Goal: Transaction & Acquisition: Purchase product/service

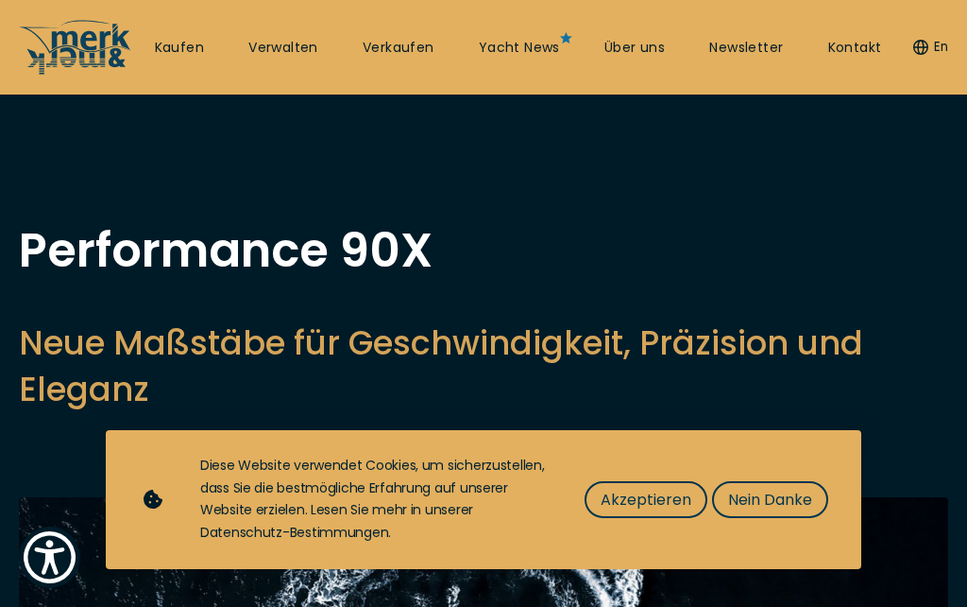
click at [651, 504] on span "Akzeptieren" at bounding box center [646, 500] width 91 height 24
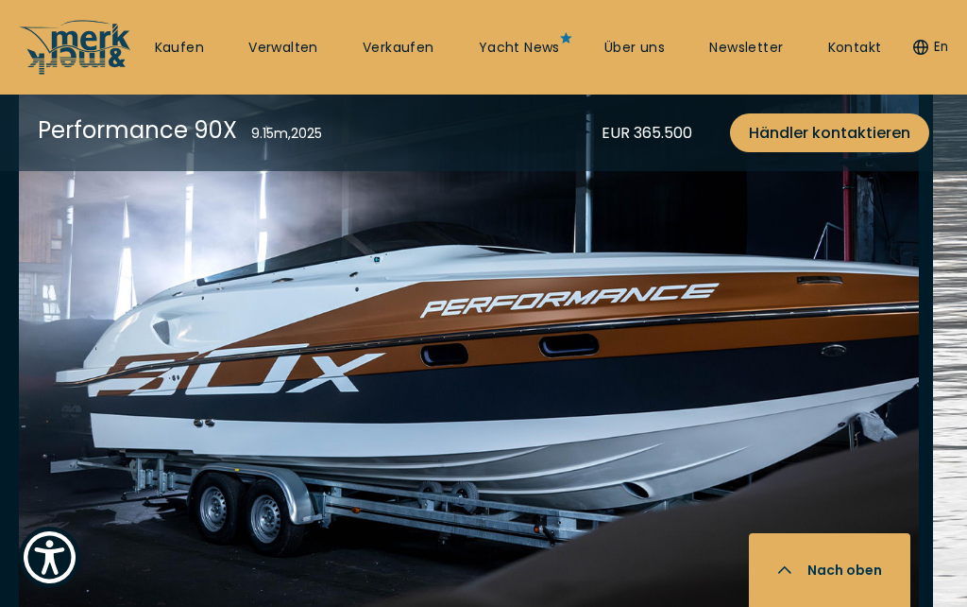
scroll to position [2425, 0]
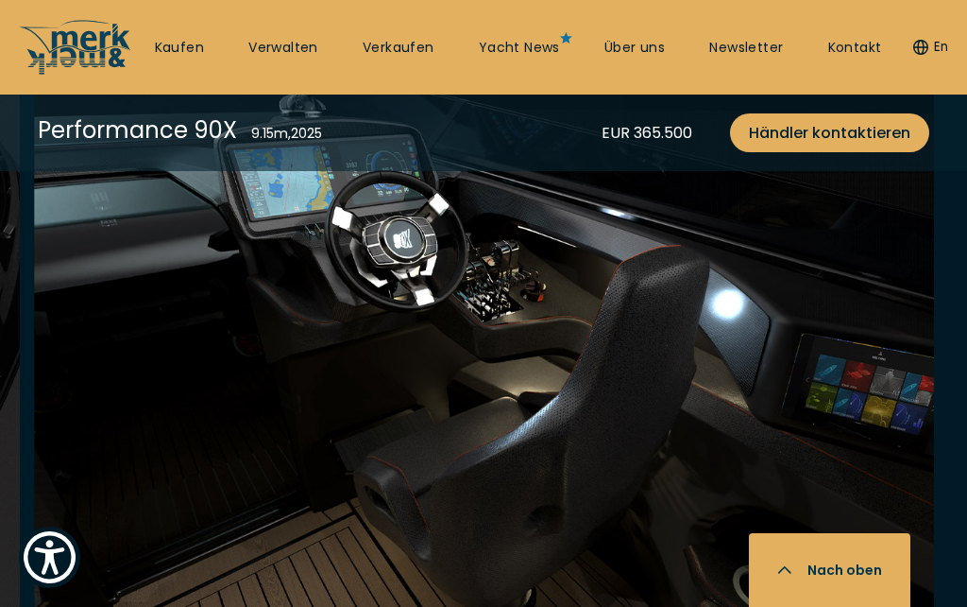
click at [94, 606] on div at bounding box center [483, 411] width 967 height 727
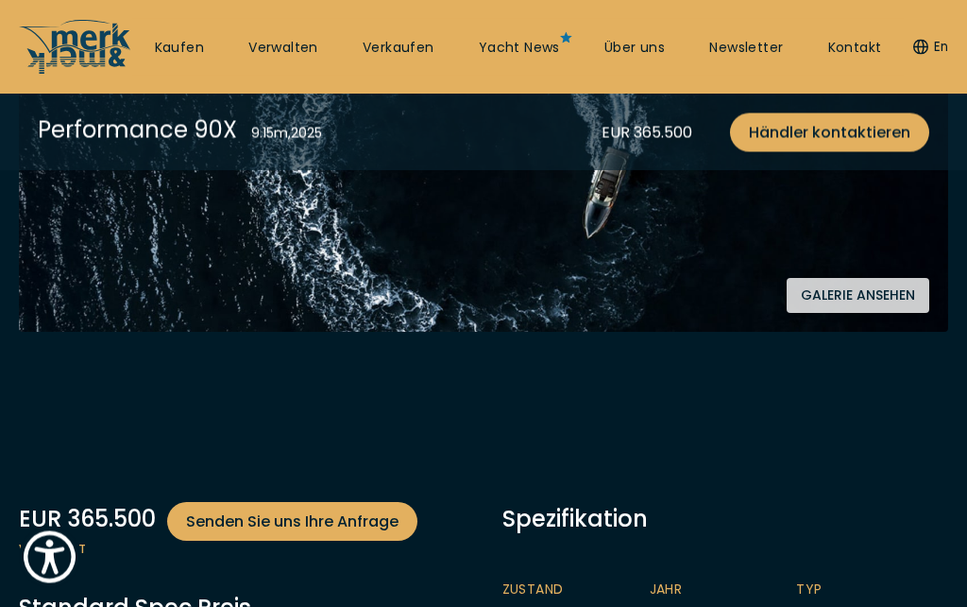
scroll to position [426, 0]
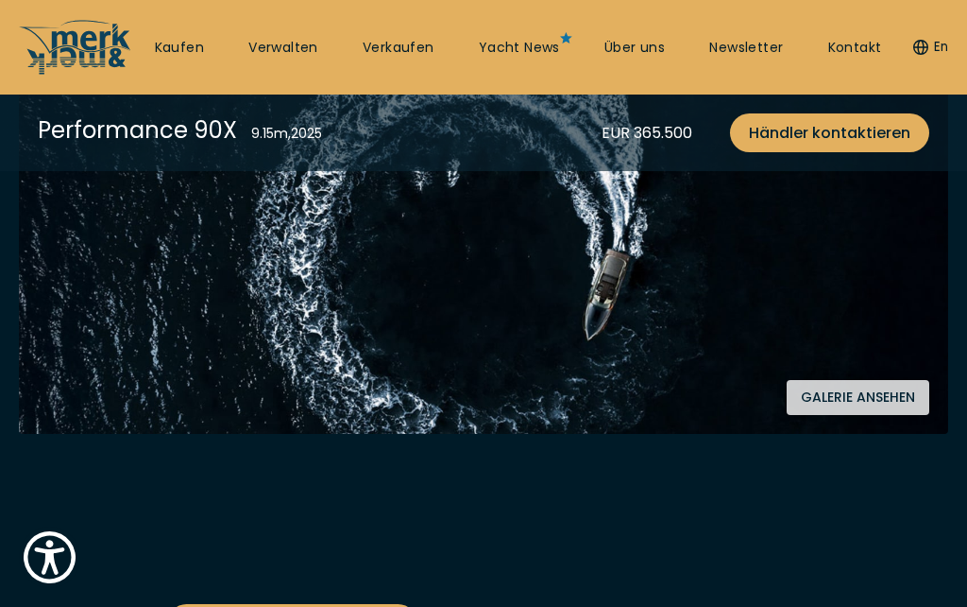
click at [858, 390] on button "Galerie ansehen" at bounding box center [858, 397] width 143 height 35
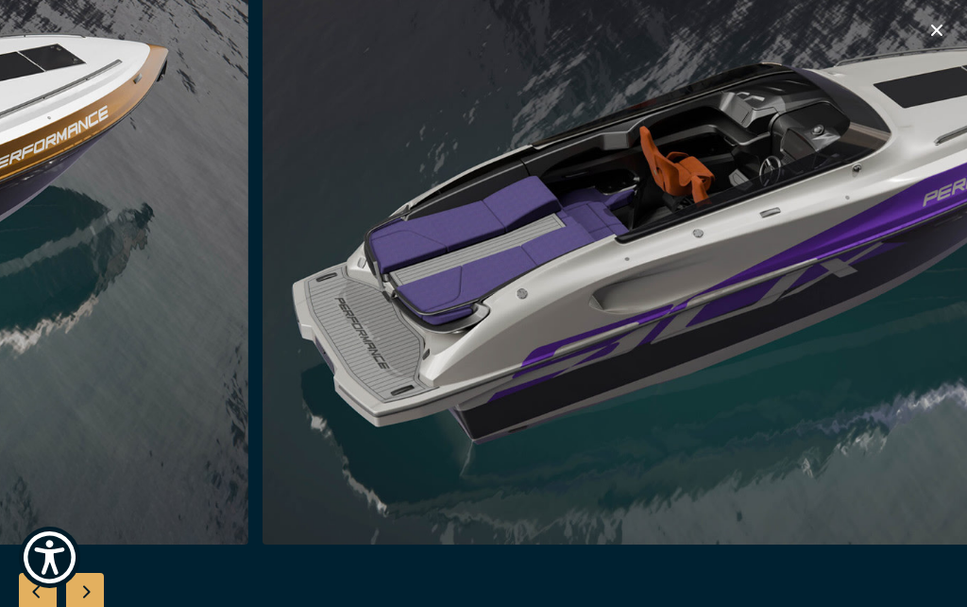
click at [943, 27] on icon "button" at bounding box center [937, 30] width 23 height 23
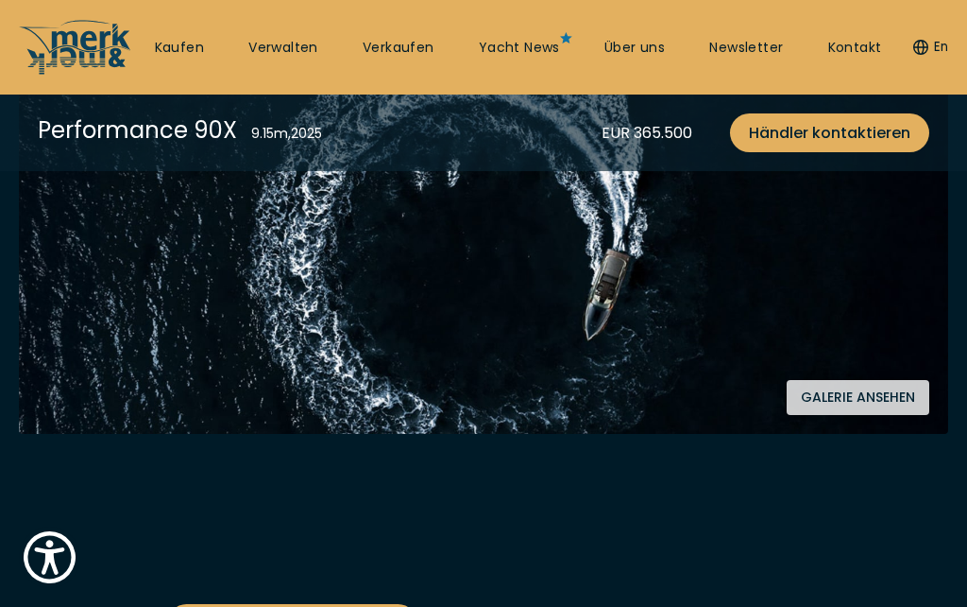
click at [190, 47] on link "Kaufen" at bounding box center [179, 48] width 49 height 19
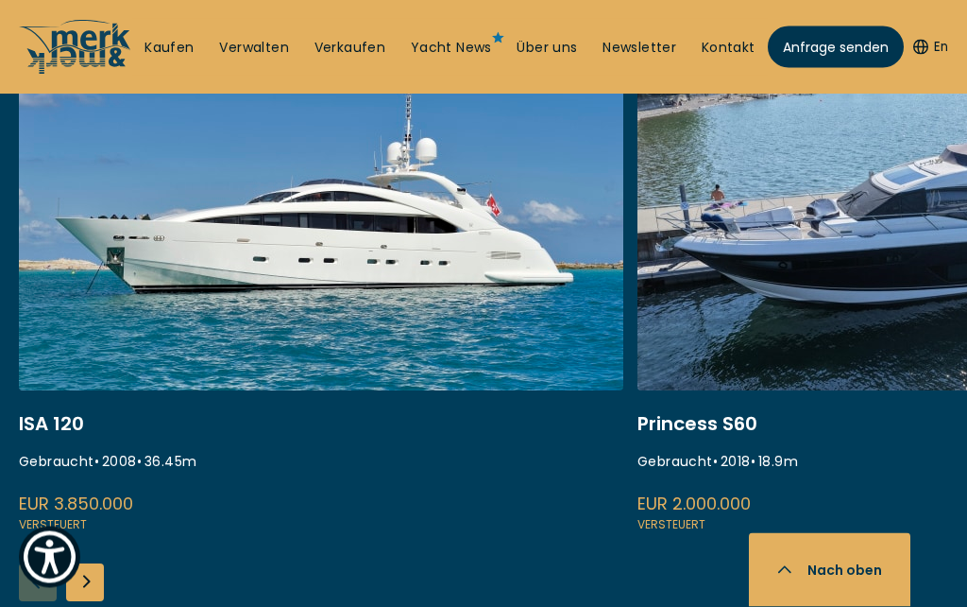
scroll to position [811, 0]
click at [90, 580] on div "Next slide" at bounding box center [85, 582] width 38 height 38
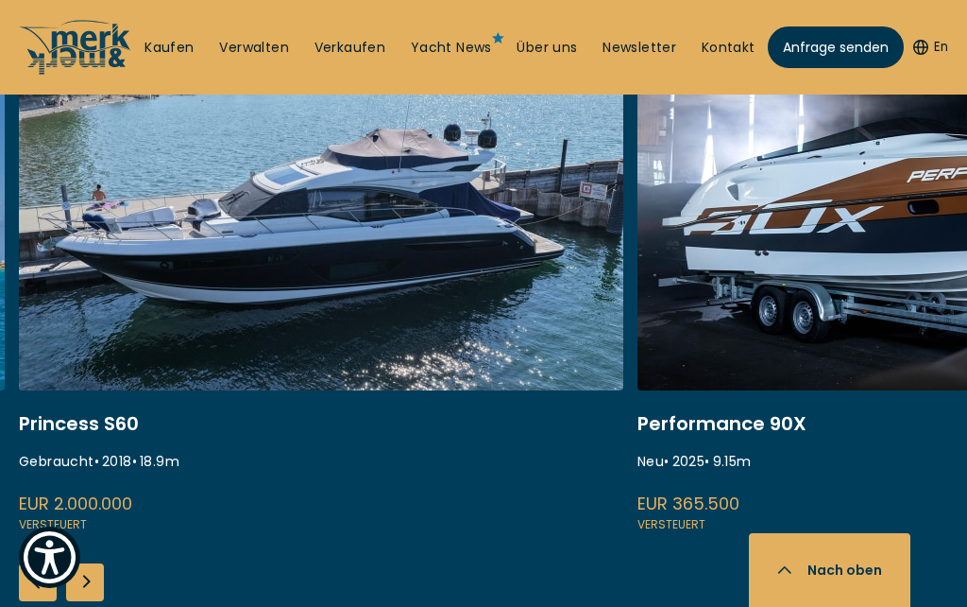
click at [94, 583] on div "Next slide" at bounding box center [85, 582] width 38 height 38
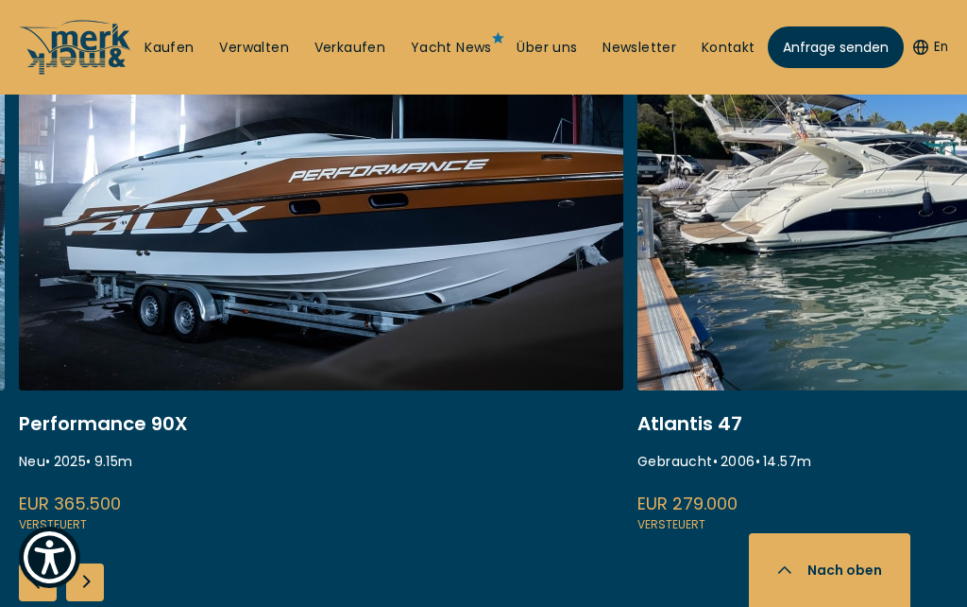
click at [94, 581] on div "Next slide" at bounding box center [85, 582] width 38 height 38
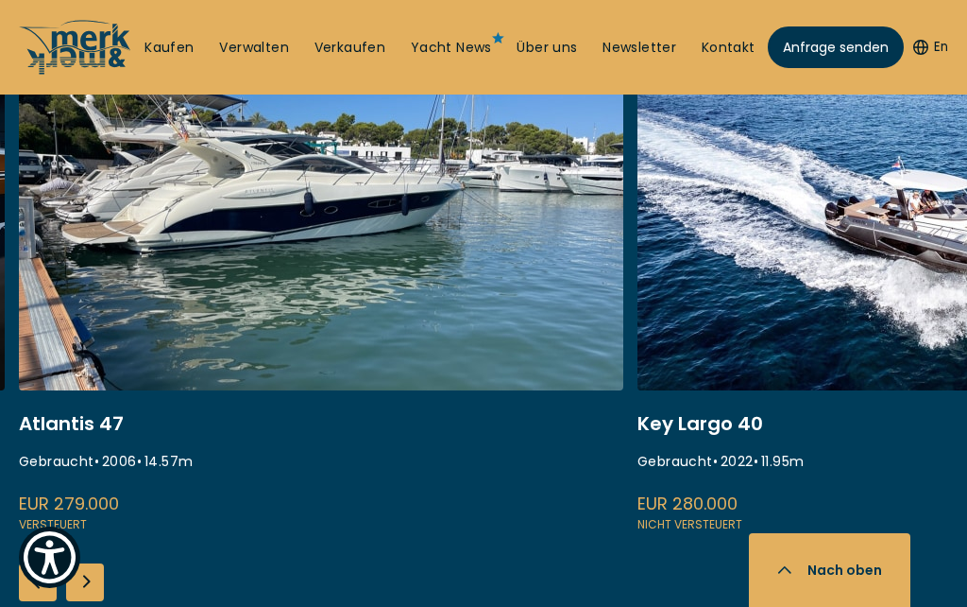
click at [94, 580] on div "Next slide" at bounding box center [85, 582] width 38 height 38
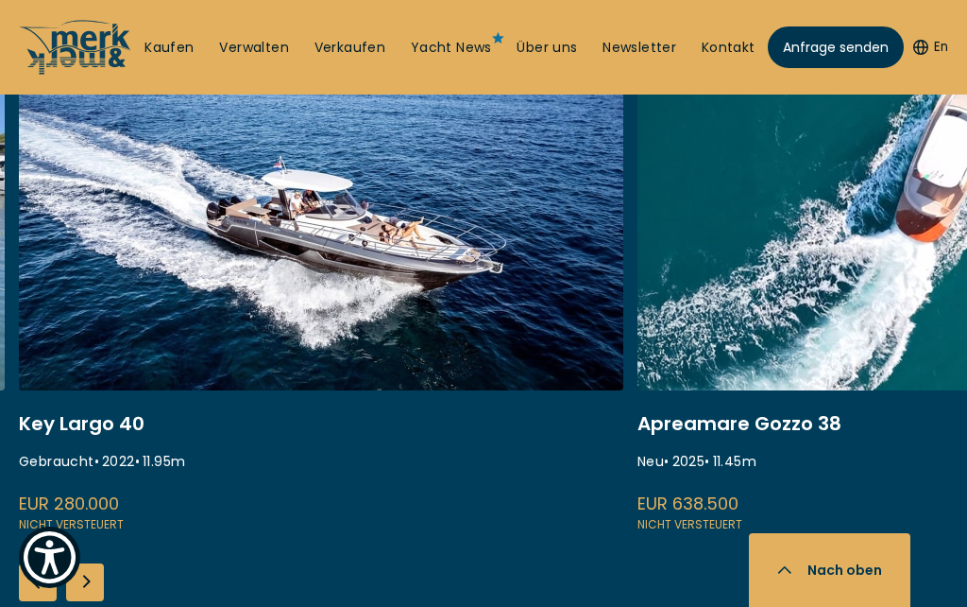
click at [90, 581] on div "Next slide" at bounding box center [85, 582] width 38 height 38
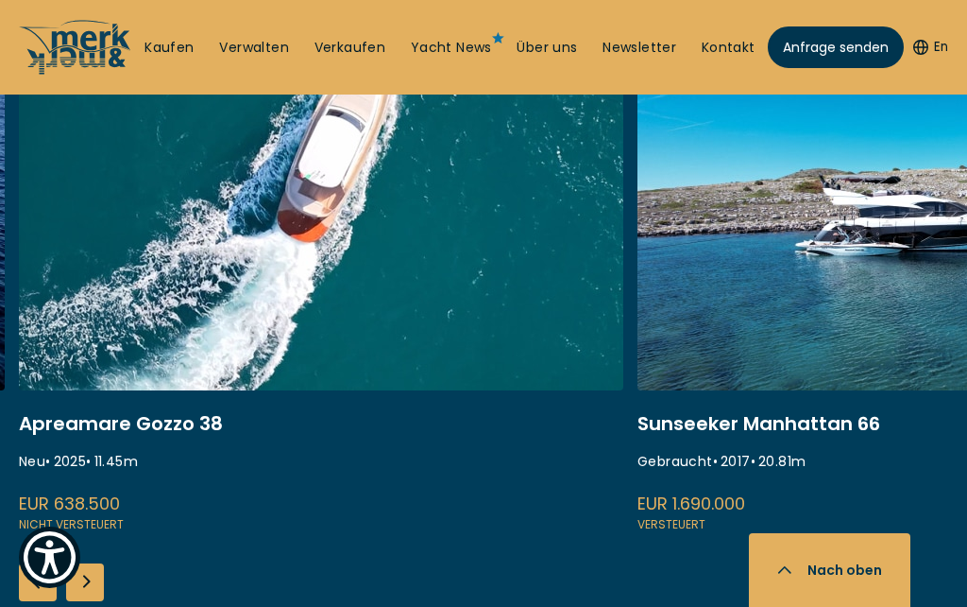
click at [94, 582] on div "Next slide" at bounding box center [85, 582] width 38 height 38
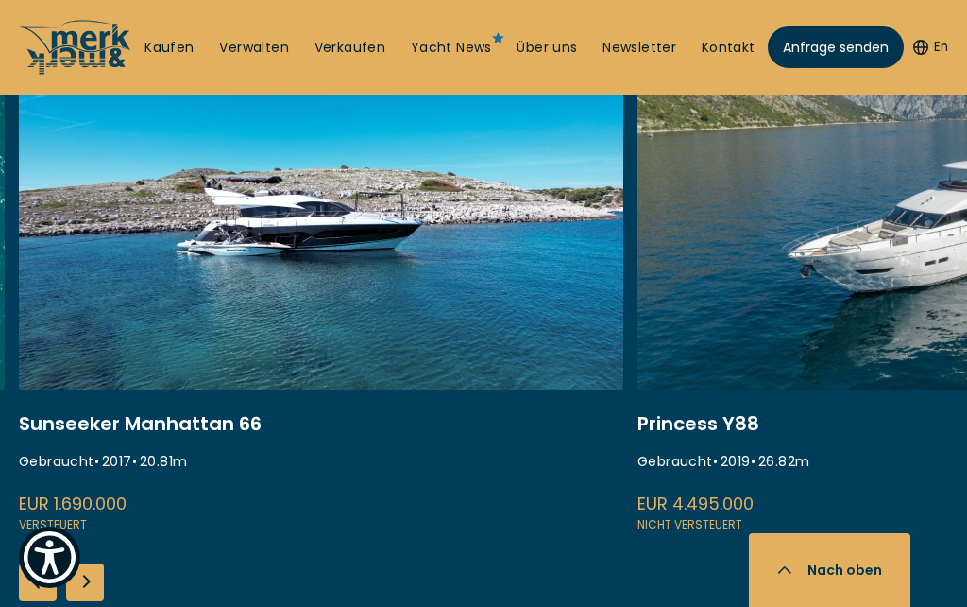
click at [93, 580] on div "Next slide" at bounding box center [85, 582] width 38 height 38
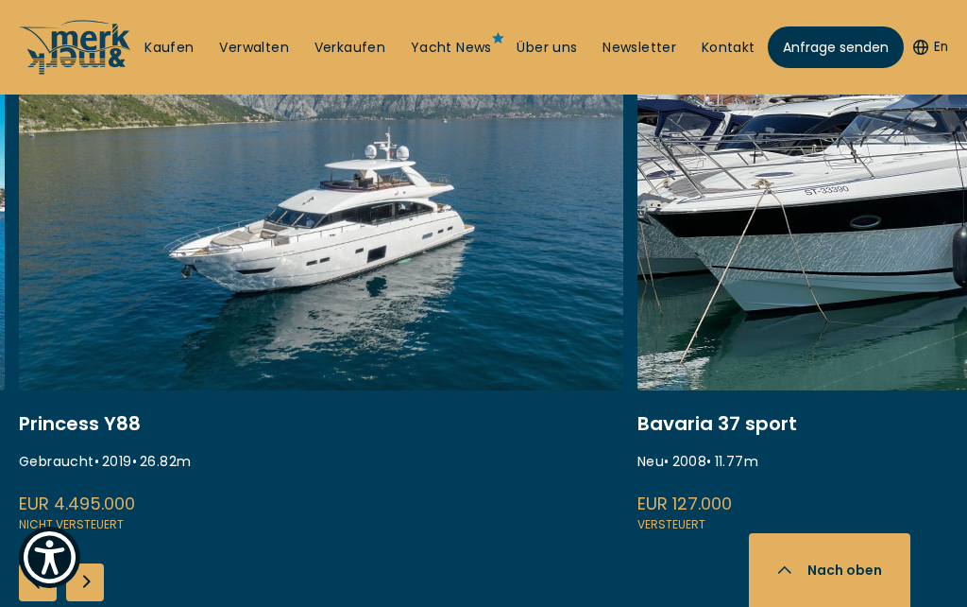
click at [98, 579] on div "Next slide" at bounding box center [85, 582] width 38 height 38
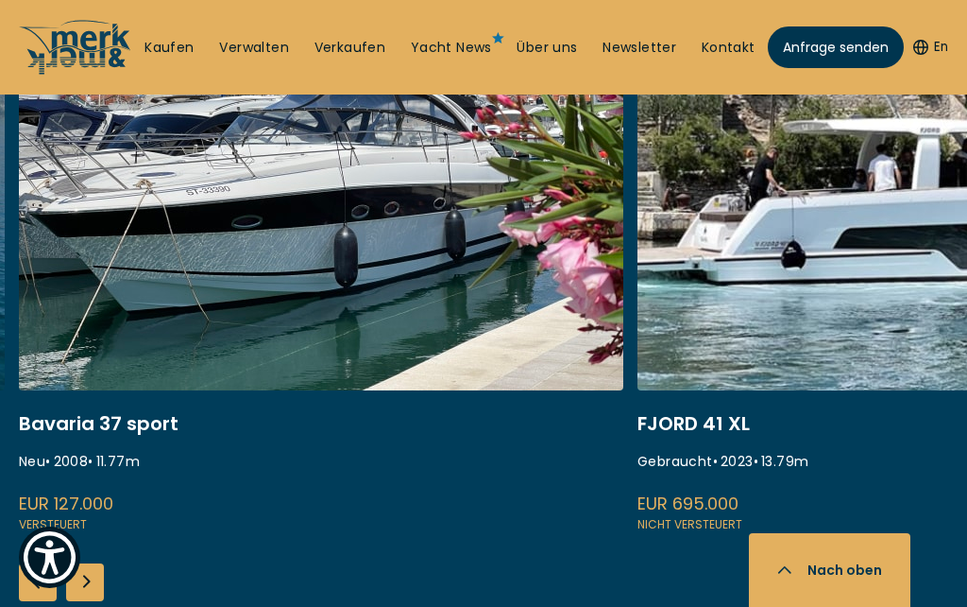
click at [95, 579] on div "Next slide" at bounding box center [85, 582] width 38 height 38
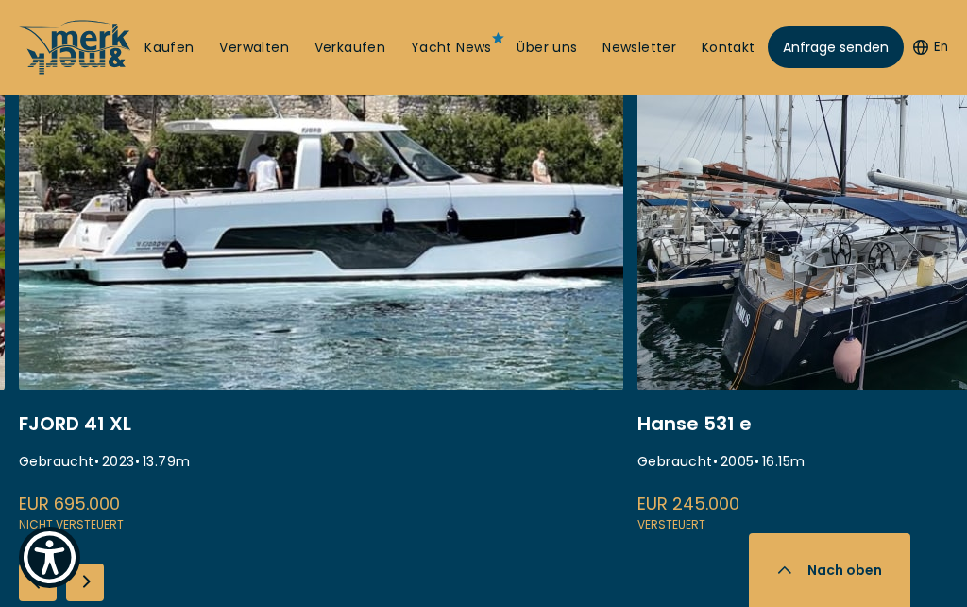
click at [94, 575] on div "Next slide" at bounding box center [85, 582] width 38 height 38
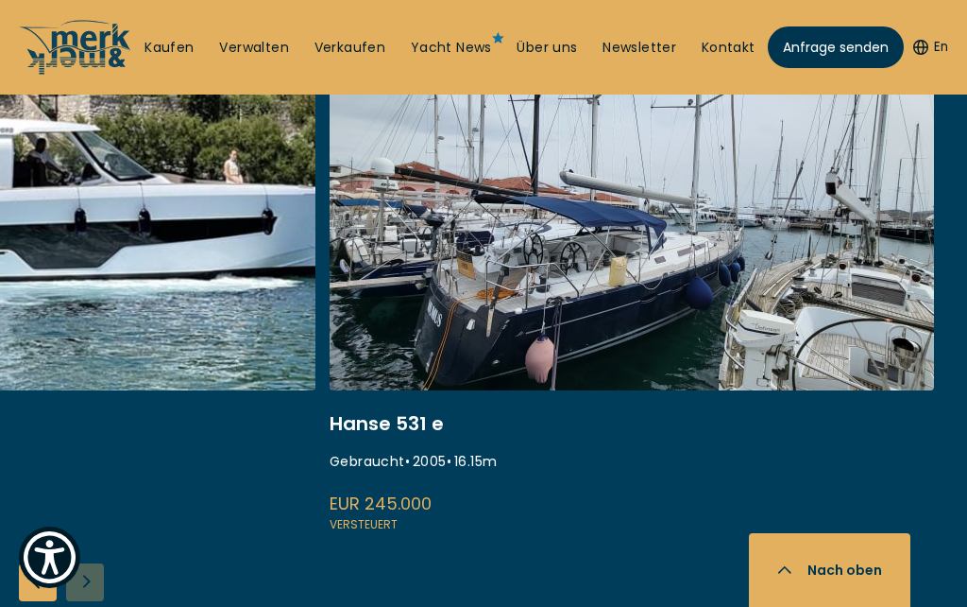
click at [94, 584] on div "ISA 120 Gebraucht • 2008 • 36.45 m EUR 3.850.000 Versteuert Princess S60 Gebrau…" at bounding box center [483, 344] width 967 height 626
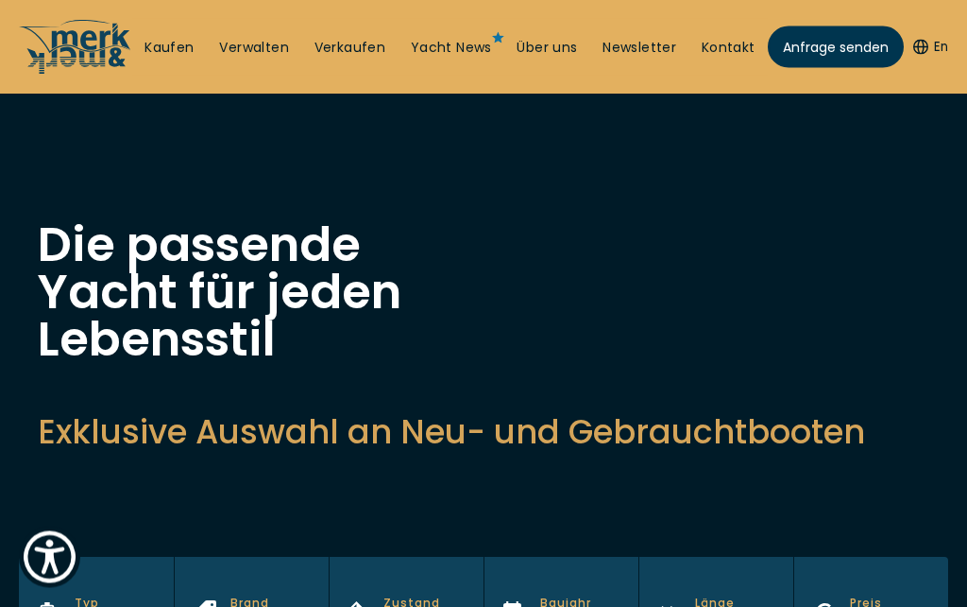
scroll to position [0, 0]
